Goal: Information Seeking & Learning: Learn about a topic

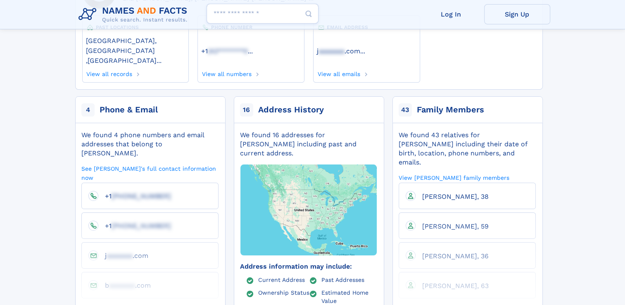
scroll to position [124, 0]
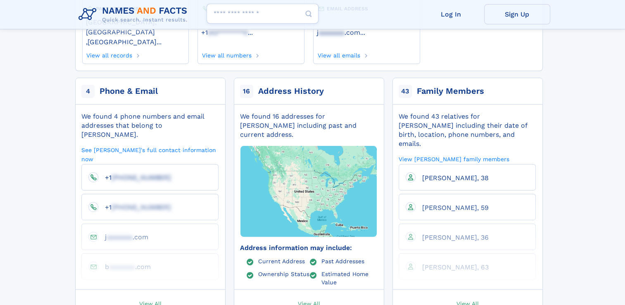
click at [467, 299] on span "View All" at bounding box center [467, 302] width 22 height 7
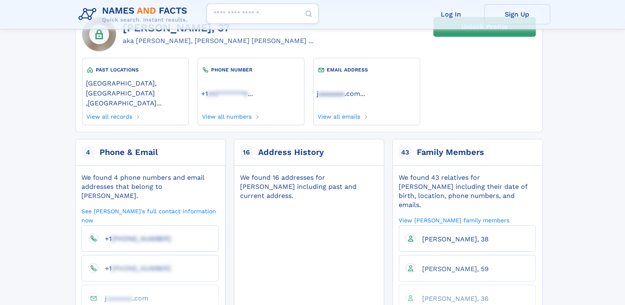
scroll to position [83, 0]
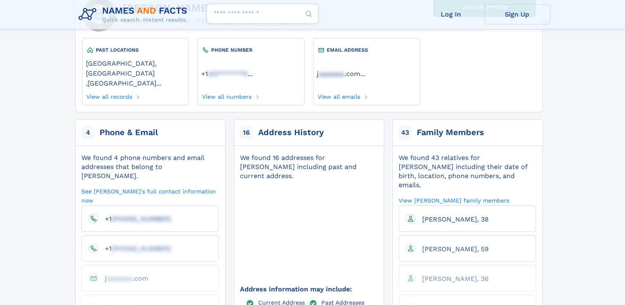
click at [250, 126] on span "16" at bounding box center [246, 132] width 13 height 13
click at [267, 121] on div "16 Address History" at bounding box center [309, 132] width 158 height 26
click at [289, 243] on img at bounding box center [308, 231] width 165 height 137
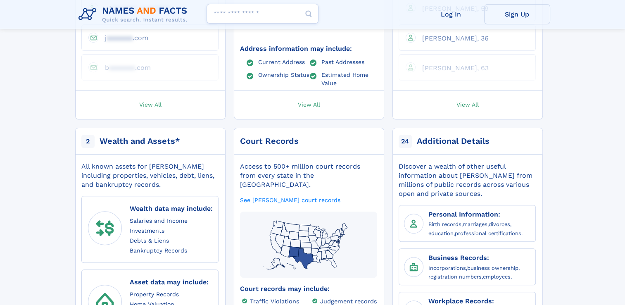
scroll to position [289, 0]
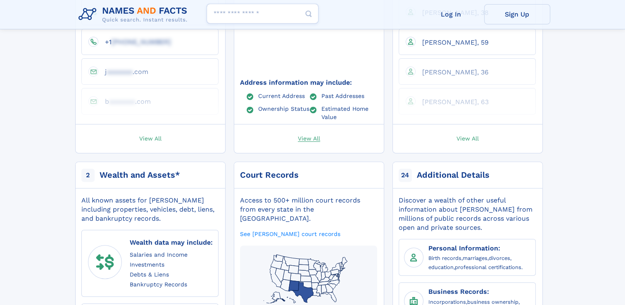
click at [304, 134] on span "View All" at bounding box center [309, 137] width 22 height 7
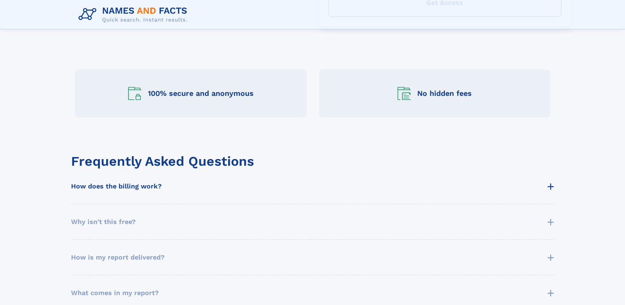
scroll to position [368, 0]
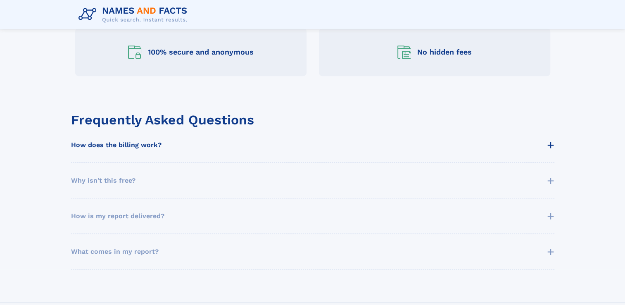
click at [552, 146] on span "+" at bounding box center [550, 144] width 7 height 19
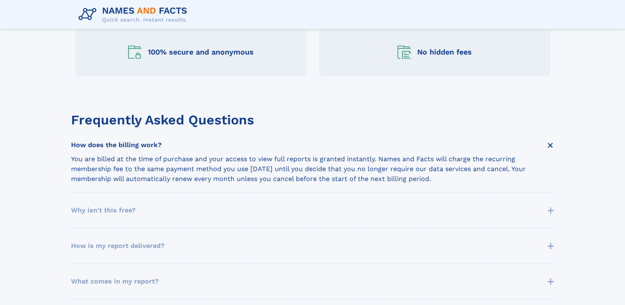
click at [548, 143] on span "+" at bounding box center [550, 145] width 19 height 19
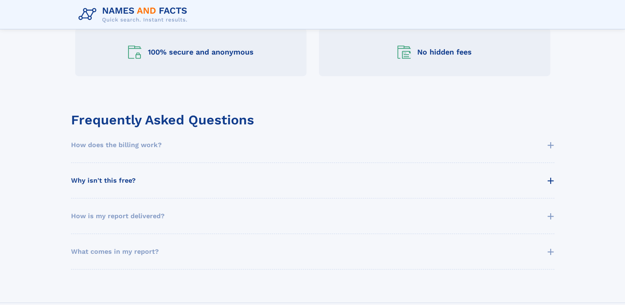
click at [552, 181] on span "+" at bounding box center [550, 180] width 7 height 19
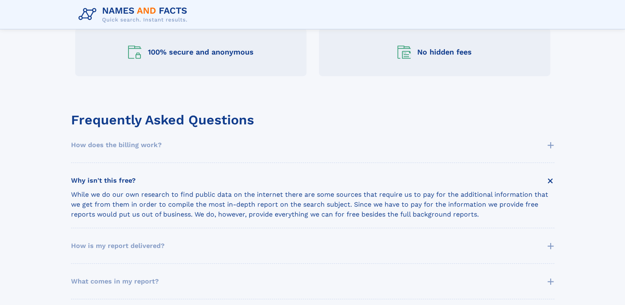
click at [550, 179] on span "+" at bounding box center [550, 180] width 19 height 19
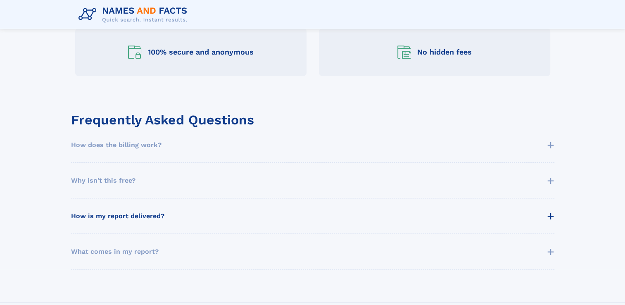
click at [552, 215] on span "+" at bounding box center [550, 215] width 7 height 19
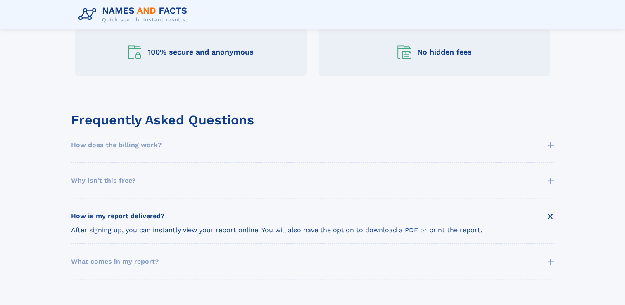
click at [552, 217] on span "+" at bounding box center [550, 216] width 19 height 19
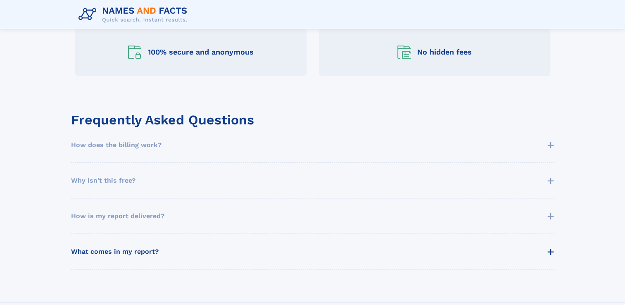
click at [550, 250] on span "+" at bounding box center [550, 251] width 7 height 19
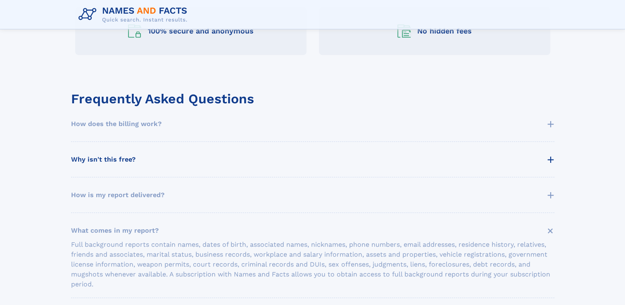
scroll to position [410, 0]
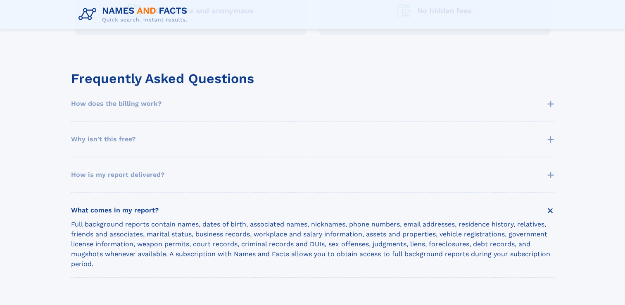
click at [548, 206] on span "+" at bounding box center [550, 210] width 19 height 19
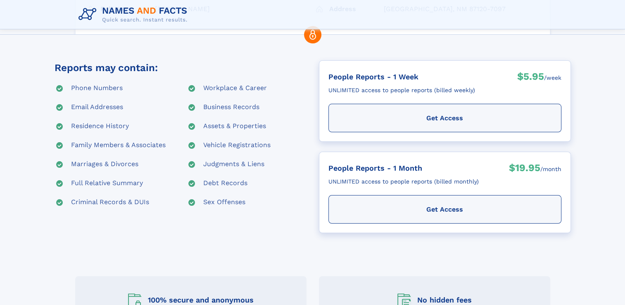
scroll to position [0, 0]
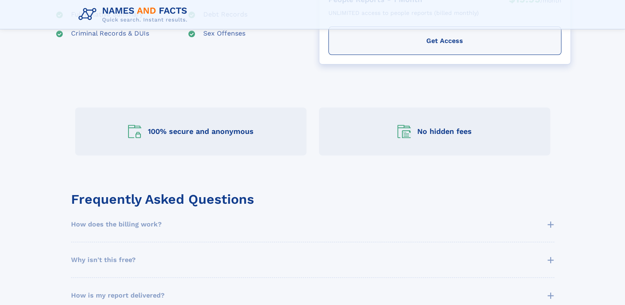
scroll to position [454, 0]
